Goal: Transaction & Acquisition: Obtain resource

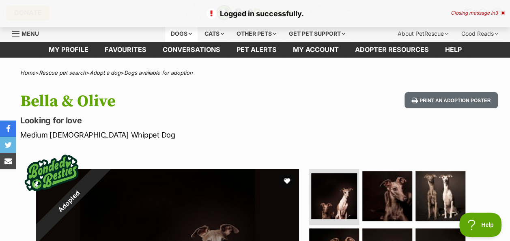
click at [178, 33] on div "Dogs" at bounding box center [181, 34] width 32 height 16
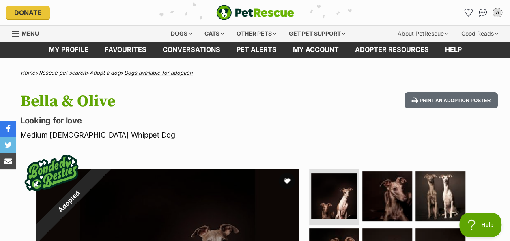
click at [160, 71] on link "Dogs available for adoption" at bounding box center [158, 72] width 69 height 6
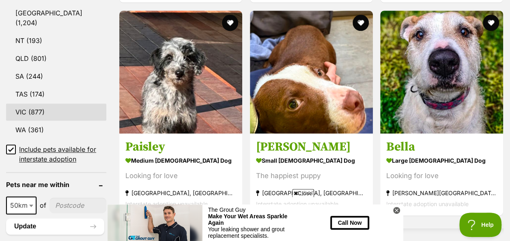
click at [20, 104] on link "VIC (877)" at bounding box center [56, 112] width 100 height 17
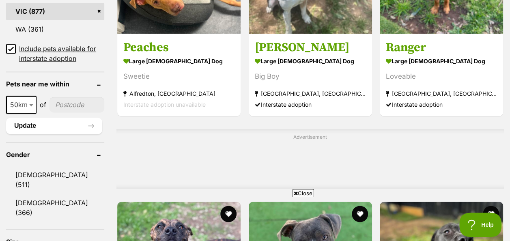
click at [9, 47] on icon at bounding box center [11, 49] width 5 height 4
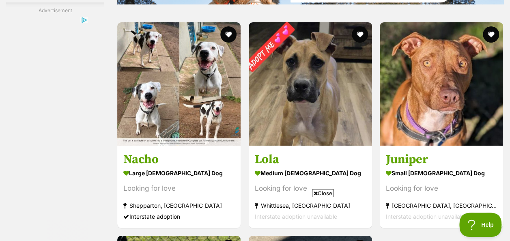
scroll to position [1502, 0]
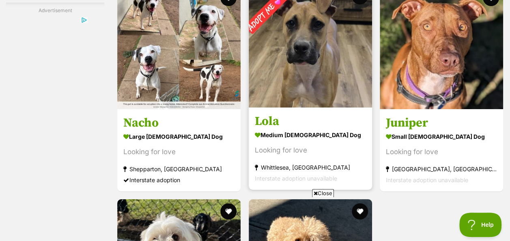
click at [285, 136] on strong "medium [DEMOGRAPHIC_DATA] Dog" at bounding box center [310, 135] width 111 height 12
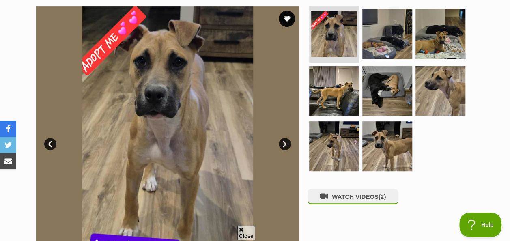
click at [148, 121] on img at bounding box center [167, 137] width 263 height 263
click at [287, 141] on link "Next" at bounding box center [285, 144] width 12 height 12
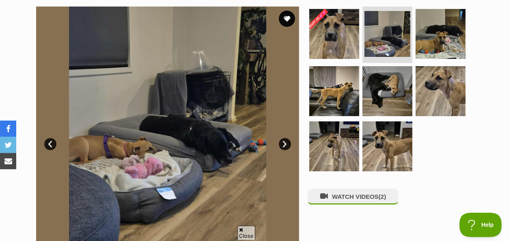
click at [289, 142] on link "Next" at bounding box center [285, 144] width 12 height 12
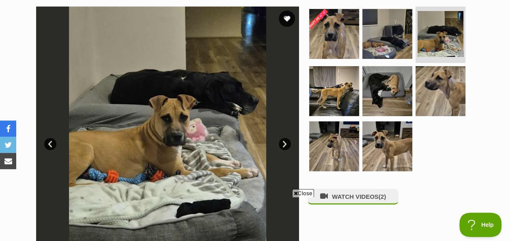
click at [285, 145] on link "Next" at bounding box center [285, 144] width 12 height 12
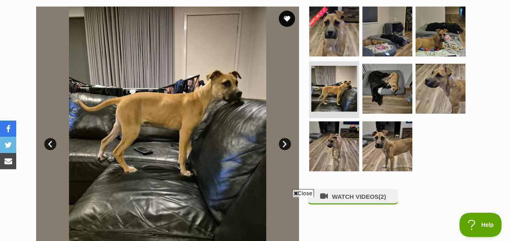
click at [285, 145] on link "Next" at bounding box center [285, 144] width 12 height 12
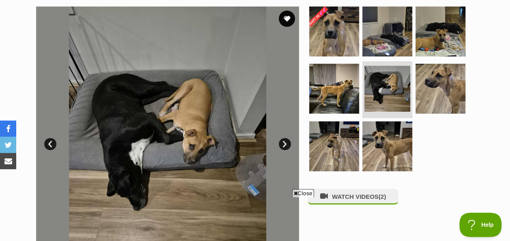
click at [285, 145] on link "Next" at bounding box center [285, 144] width 12 height 12
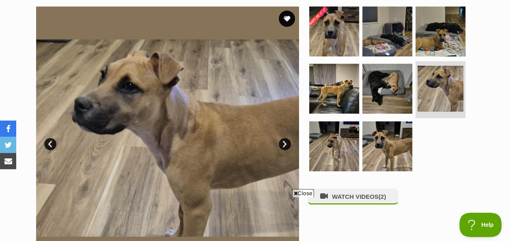
click at [289, 140] on link "Next" at bounding box center [285, 144] width 12 height 12
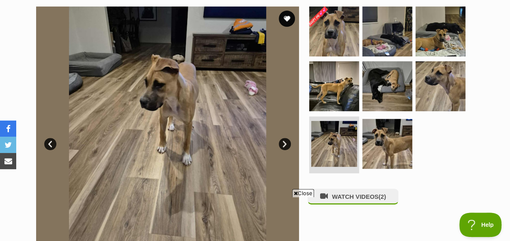
click at [284, 140] on link "Next" at bounding box center [285, 144] width 12 height 12
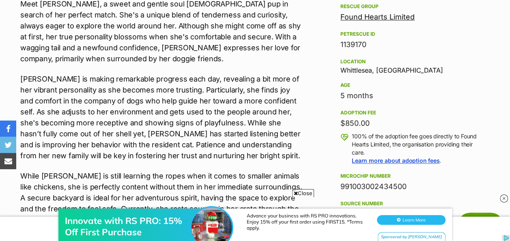
scroll to position [690, 0]
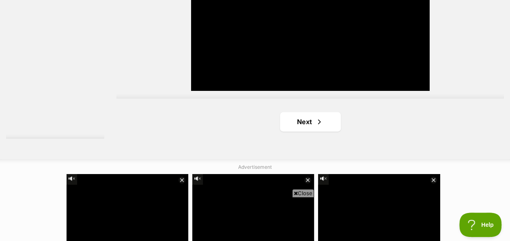
scroll to position [1979, 0]
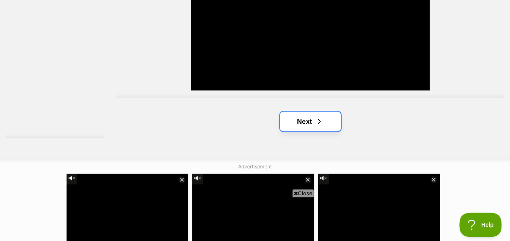
click at [301, 112] on link "Next" at bounding box center [310, 121] width 61 height 19
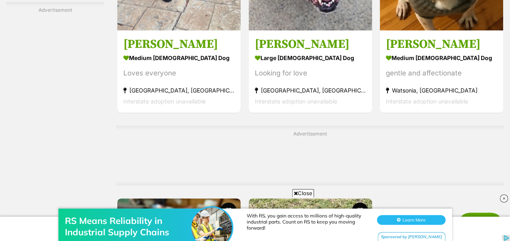
scroll to position [1705, 0]
